Goal: Task Accomplishment & Management: Manage account settings

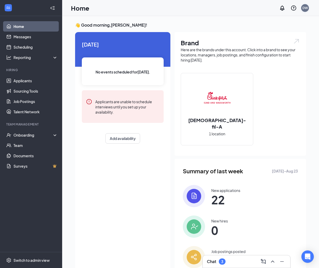
click at [304, 6] on div "DW" at bounding box center [304, 8] width 5 height 4
click at [271, 78] on div "Log out" at bounding box center [279, 79] width 56 height 5
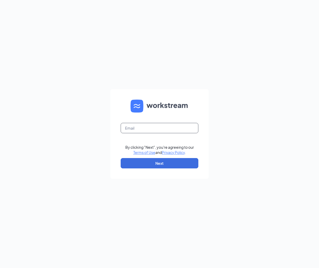
click at [155, 128] on input "text" at bounding box center [160, 128] width 78 height 10
type input "[PERSON_NAME][DOMAIN_NAME][EMAIL_ADDRESS][DOMAIN_NAME]"
click at [155, 165] on button "Next" at bounding box center [160, 163] width 78 height 10
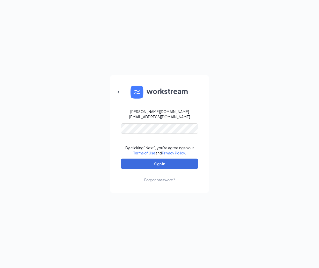
click at [159, 161] on button "Sign In" at bounding box center [160, 164] width 78 height 10
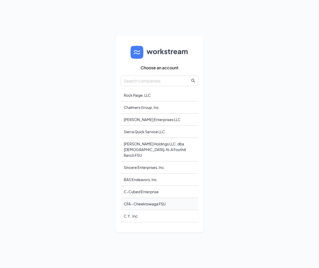
click at [149, 200] on div "CFA - Cheektowaga FSU" at bounding box center [160, 204] width 78 height 12
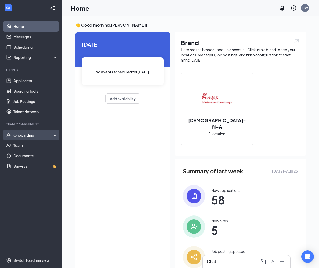
drag, startPoint x: 32, startPoint y: 132, endPoint x: 32, endPoint y: 139, distance: 7.5
click at [32, 132] on div "Onboarding" at bounding box center [31, 135] width 62 height 10
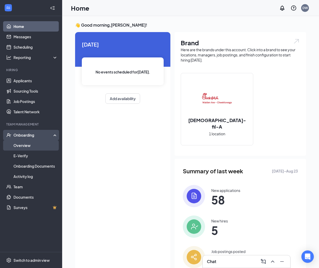
click at [32, 145] on link "Overview" at bounding box center [35, 145] width 44 height 10
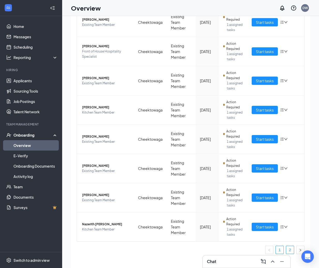
scroll to position [9, 0]
click at [291, 250] on link "2" at bounding box center [290, 250] width 8 height 8
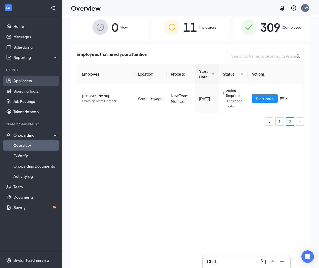
click at [21, 83] on link "Applicants" at bounding box center [35, 81] width 44 height 10
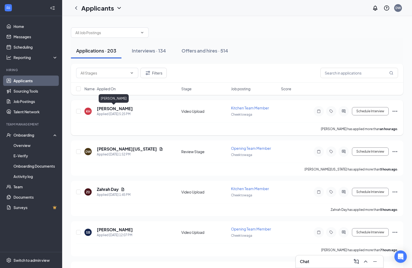
click at [119, 110] on h5 "[PERSON_NAME]" at bounding box center [115, 109] width 36 height 6
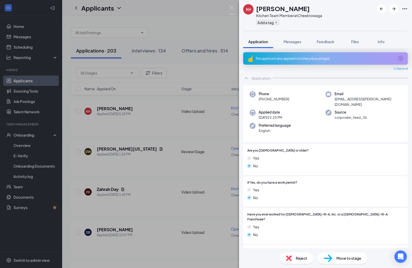
click at [269, 23] on button "Add a tag" at bounding box center [267, 22] width 23 height 5
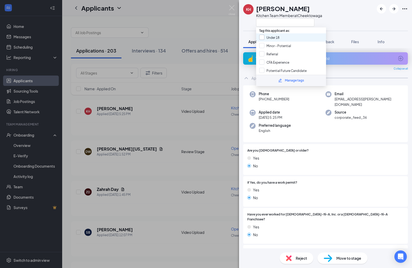
click at [260, 38] on div at bounding box center [261, 37] width 5 height 5
click at [260, 38] on input "Under 18" at bounding box center [269, 38] width 20 height 6
click at [262, 37] on div at bounding box center [261, 37] width 5 height 5
click at [262, 37] on input "Under 18" at bounding box center [269, 38] width 20 height 6
click at [263, 37] on div at bounding box center [261, 37] width 5 height 5
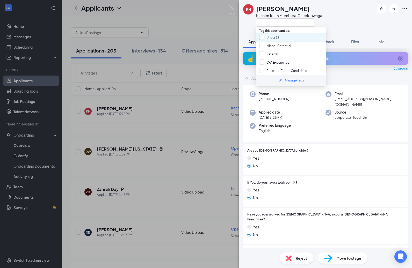
click at [263, 37] on input "Under 18" at bounding box center [269, 38] width 20 height 6
click at [259, 36] on input "Under 18" at bounding box center [269, 38] width 20 height 6
checkbox input "true"
click at [142, 137] on div "KH [PERSON_NAME] Kitchen Team Member at Cheektowaga Application Messages Feedba…" at bounding box center [206, 134] width 412 height 268
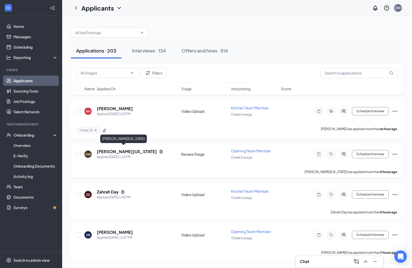
click at [121, 149] on h5 "[PERSON_NAME][US_STATE]" at bounding box center [127, 152] width 60 height 6
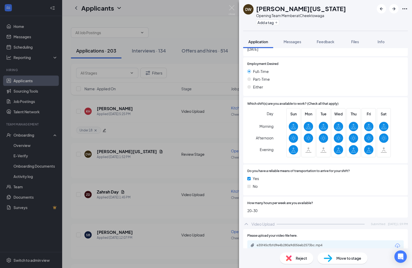
scroll to position [383, 0]
click at [319, 256] on div "Move to stage" at bounding box center [342, 258] width 50 height 11
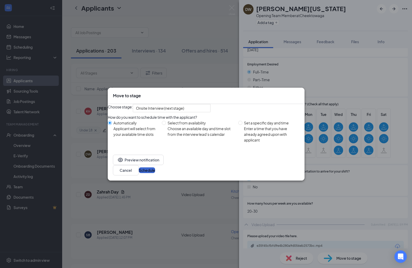
click at [155, 173] on button "Schedule" at bounding box center [147, 171] width 16 height 6
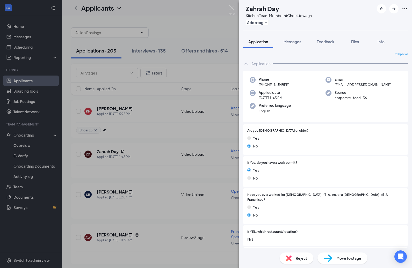
click at [272, 26] on div "Add a tag" at bounding box center [279, 22] width 66 height 9
click at [268, 22] on button "Add a tag" at bounding box center [257, 22] width 23 height 5
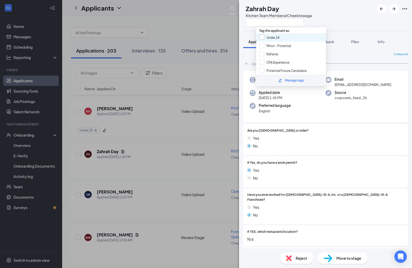
click at [261, 38] on div at bounding box center [261, 37] width 5 height 5
click at [261, 38] on input "Under 18" at bounding box center [269, 38] width 20 height 6
click at [261, 36] on input "Under 18" at bounding box center [269, 38] width 20 height 6
checkbox input "true"
click at [175, 136] on div "ZD Zahrah Day Kitchen Team Member at Cheektowaga Application Messages Feedback …" at bounding box center [206, 134] width 412 height 268
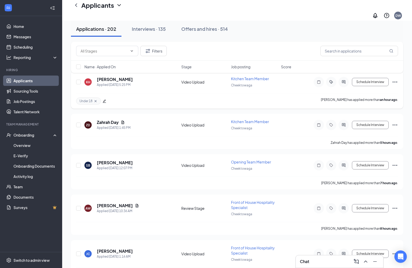
scroll to position [38, 0]
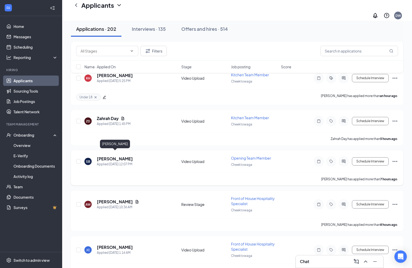
click at [125, 156] on h5 "[PERSON_NAME]" at bounding box center [115, 159] width 36 height 6
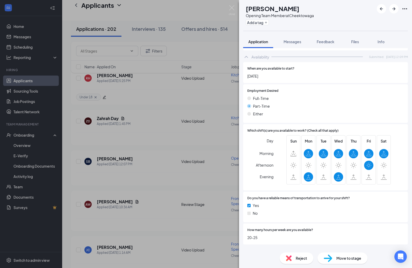
scroll to position [336, 0]
click at [319, 260] on span "Move to stage" at bounding box center [348, 259] width 25 height 6
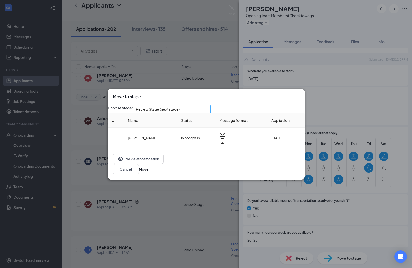
click at [167, 111] on span "Review Stage (next stage)" at bounding box center [158, 109] width 44 height 8
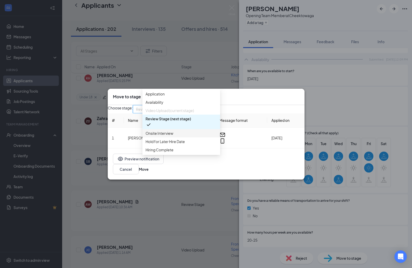
click at [162, 136] on span "Onsite Interview" at bounding box center [160, 133] width 28 height 6
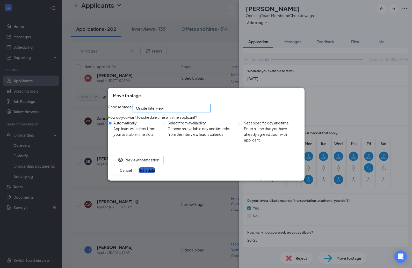
click at [155, 172] on button "Schedule" at bounding box center [147, 171] width 16 height 6
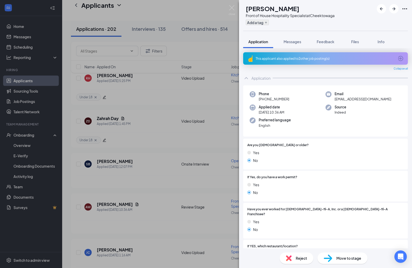
click at [266, 22] on button "Add a tag" at bounding box center [257, 22] width 23 height 5
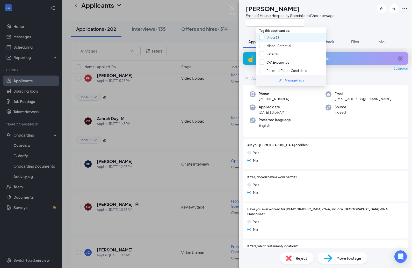
click at [261, 36] on input "Under 18" at bounding box center [269, 38] width 20 height 6
checkbox input "true"
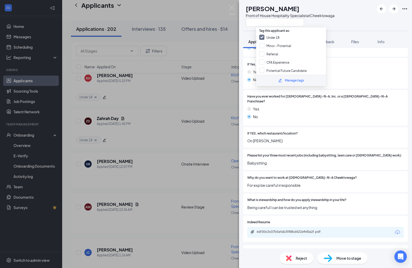
scroll to position [115, 0]
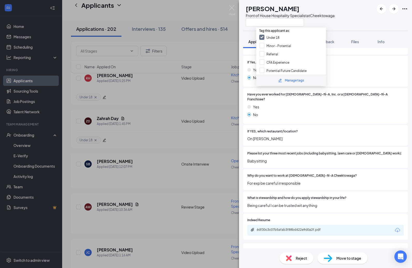
click at [159, 128] on div "[PERSON_NAME] Front of House Hospitality Specialist at Cheektowaga Application …" at bounding box center [206, 134] width 412 height 268
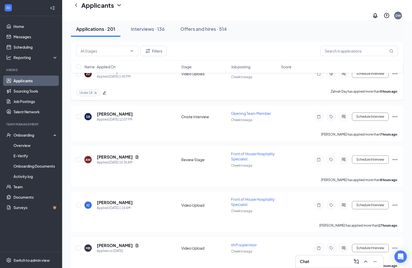
scroll to position [94, 0]
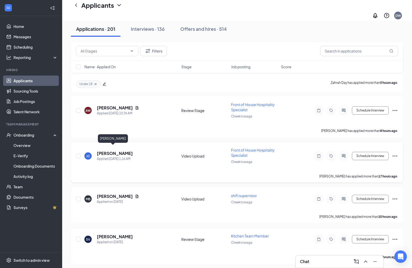
click at [112, 151] on h5 "[PERSON_NAME]" at bounding box center [115, 154] width 36 height 6
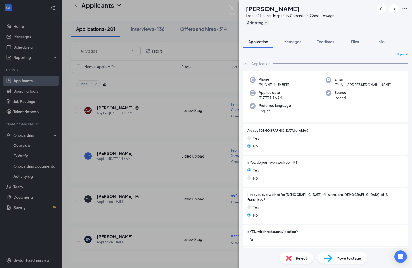
scroll to position [0, 0]
click at [269, 21] on button "Add a tag" at bounding box center [257, 22] width 23 height 5
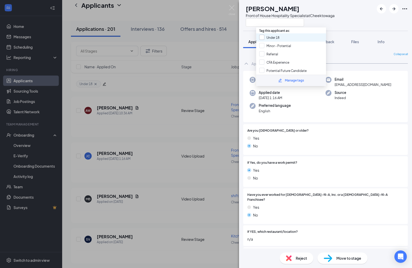
click at [263, 37] on div at bounding box center [261, 37] width 5 height 5
click at [263, 37] on input "Under 18" at bounding box center [269, 38] width 20 height 6
click at [261, 37] on input "Under 18" at bounding box center [269, 38] width 20 height 6
checkbox input "true"
click at [157, 170] on div "[PERSON_NAME] Front of House Hospitality Specialist at Cheektowaga Application …" at bounding box center [206, 134] width 412 height 268
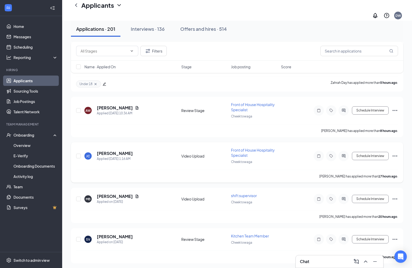
scroll to position [108, 0]
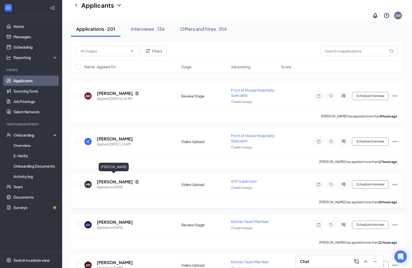
drag, startPoint x: 113, startPoint y: 178, endPoint x: 116, endPoint y: 179, distance: 3.4
click at [113, 178] on div "MB [PERSON_NAME] Applied on [DATE] Video Upload shift supervisor [PERSON_NAME] …" at bounding box center [237, 190] width 332 height 35
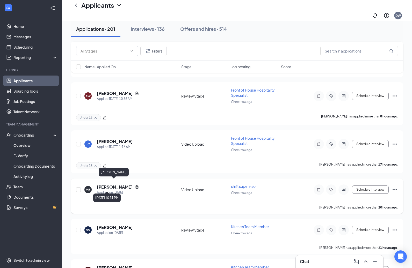
click at [111, 184] on h5 "[PERSON_NAME]" at bounding box center [115, 187] width 36 height 6
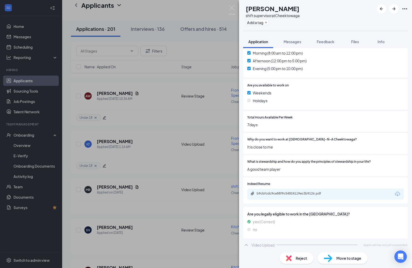
scroll to position [171, 0]
click at [299, 192] on div "b9cbfcdc9ce88f9c54824119ec3b9126.pdf" at bounding box center [293, 194] width 72 height 4
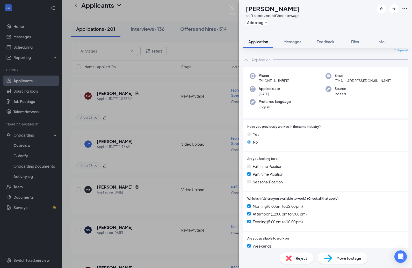
scroll to position [17, 0]
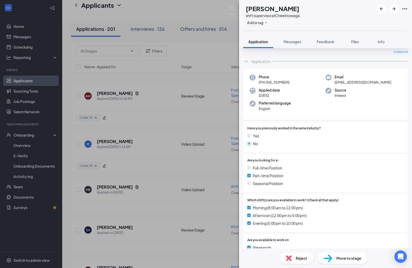
click at [297, 258] on span "Reject" at bounding box center [301, 259] width 11 height 6
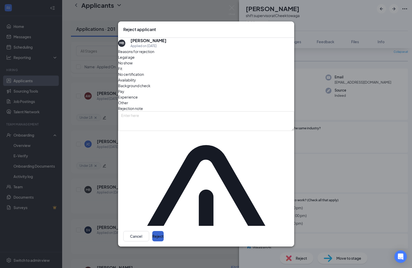
click at [164, 231] on button "Reject" at bounding box center [157, 236] width 11 height 10
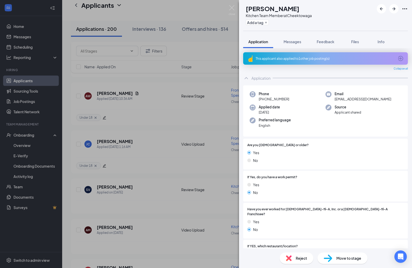
scroll to position [0, 0]
click at [275, 60] on div "This applicant also applied to 1 other job posting(s)" at bounding box center [325, 58] width 139 height 4
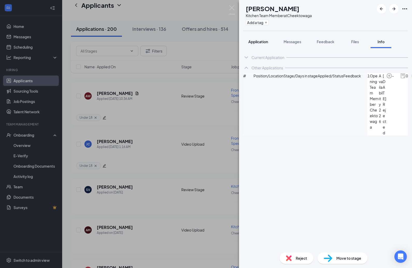
click at [252, 40] on span "Application" at bounding box center [258, 41] width 20 height 5
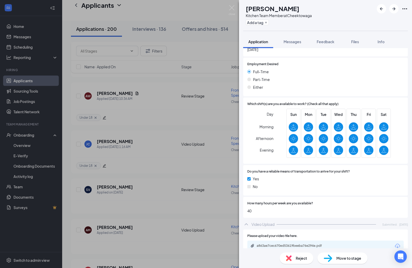
click at [304, 257] on span "Reject" at bounding box center [301, 259] width 11 height 6
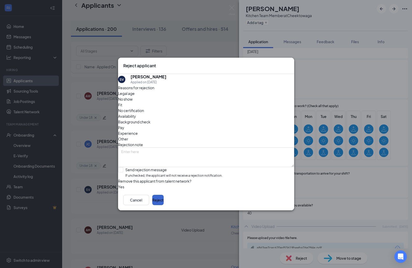
click at [164, 205] on button "Reject" at bounding box center [157, 200] width 11 height 10
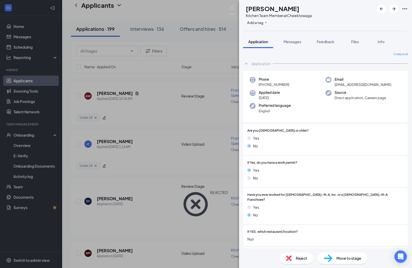
click at [302, 255] on div "Reject" at bounding box center [297, 258] width 34 height 11
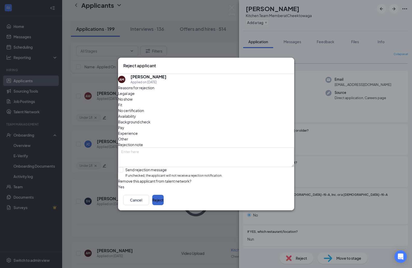
click at [164, 202] on button "Reject" at bounding box center [157, 200] width 11 height 10
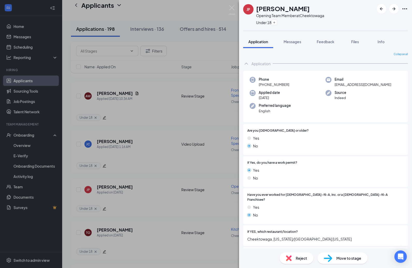
scroll to position [4, 0]
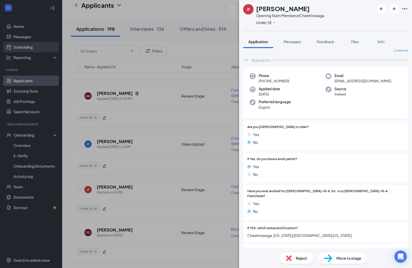
drag, startPoint x: 27, startPoint y: 60, endPoint x: 26, endPoint y: 47, distance: 12.8
click at [27, 59] on div "JP [PERSON_NAME] Opening Team Member at Cheektowaga Under 18 Application Messag…" at bounding box center [206, 134] width 412 height 268
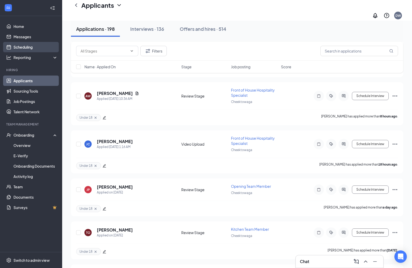
click at [26, 47] on link "Scheduling" at bounding box center [35, 47] width 44 height 10
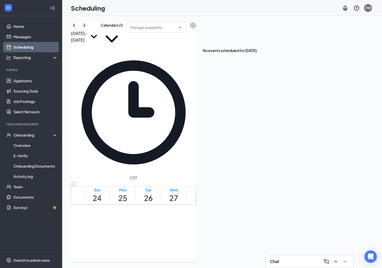
scroll to position [265, 0]
click at [123, 37] on button "Calendars (1)" at bounding box center [112, 36] width 22 height 28
click at [166, 47] on div "All" at bounding box center [164, 44] width 4 height 5
click at [166, 47] on input "All" at bounding box center [160, 44] width 11 height 5
checkbox input "true"
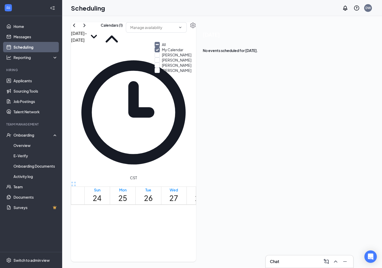
checkbox input "true"
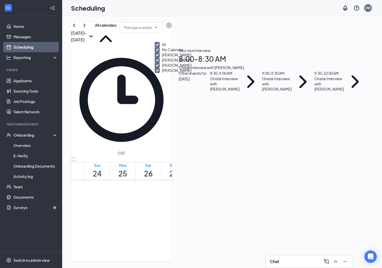
drag, startPoint x: 164, startPoint y: 24, endPoint x: 198, endPoint y: 62, distance: 50.4
click at [164, 25] on div "[DATE] - [DATE] All calendars CST Sun 24 Mon 25 Tue 26 Wed 27 Thu 28 Fri 29 Sat…" at bounding box center [121, 142] width 101 height 240
click at [197, 204] on div "1" at bounding box center [201, 206] width 9 height 5
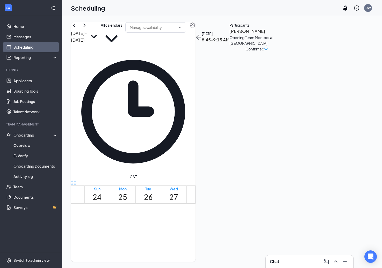
click at [188, 212] on span "8:15-8:45 AM" at bounding box center [192, 219] width 9 height 15
click at [197, 227] on div "1" at bounding box center [201, 229] width 9 height 5
click at [191, 252] on div "1" at bounding box center [186, 254] width 9 height 5
click at [191, 237] on span "10:00-10:30 AM" at bounding box center [196, 244] width 11 height 15
click at [202, 237] on span "10:30-11:00 AM" at bounding box center [207, 244] width 11 height 15
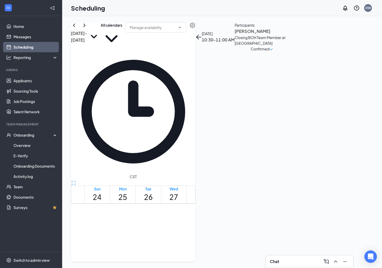
scroll to position [348, 0]
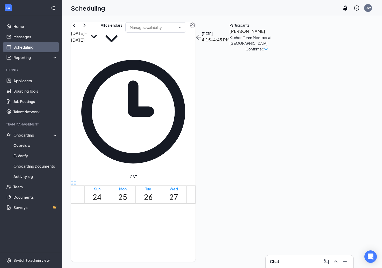
click at [214, 260] on span "9:00-9:30 AM" at bounding box center [212, 267] width 9 height 15
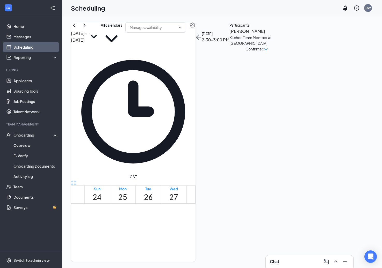
scroll to position [261, 0]
click at [239, 239] on div "1" at bounding box center [243, 241] width 9 height 5
click at [257, 224] on span "9:30-10:00 AM" at bounding box center [261, 231] width 9 height 15
click at [239, 224] on span "8:30-9:00 AM" at bounding box center [243, 231] width 9 height 15
click at [248, 239] on div "1" at bounding box center [252, 241] width 9 height 5
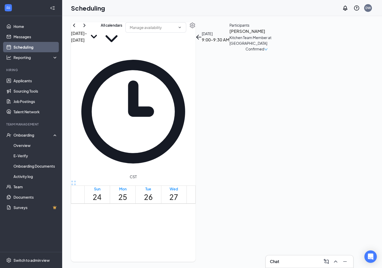
scroll to position [154, 0]
click at [88, 28] on icon "ChevronRight" at bounding box center [84, 25] width 6 height 6
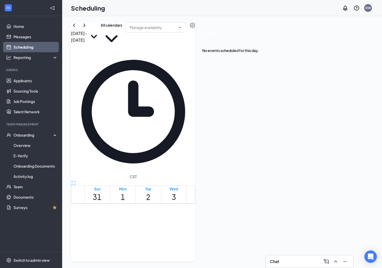
scroll to position [284, 0]
click at [136, 218] on span "9:30-10:00 AM" at bounding box center [135, 225] width 9 height 15
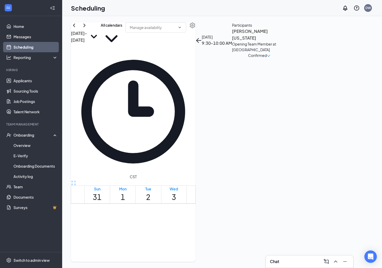
click at [140, 233] on div "1" at bounding box center [145, 235] width 11 height 5
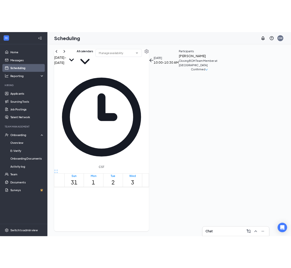
scroll to position [223, 0]
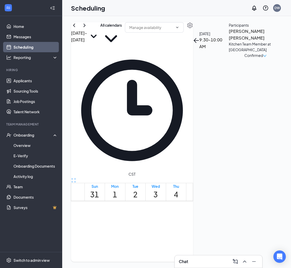
scroll to position [199, 0]
